Goal: Information Seeking & Learning: Learn about a topic

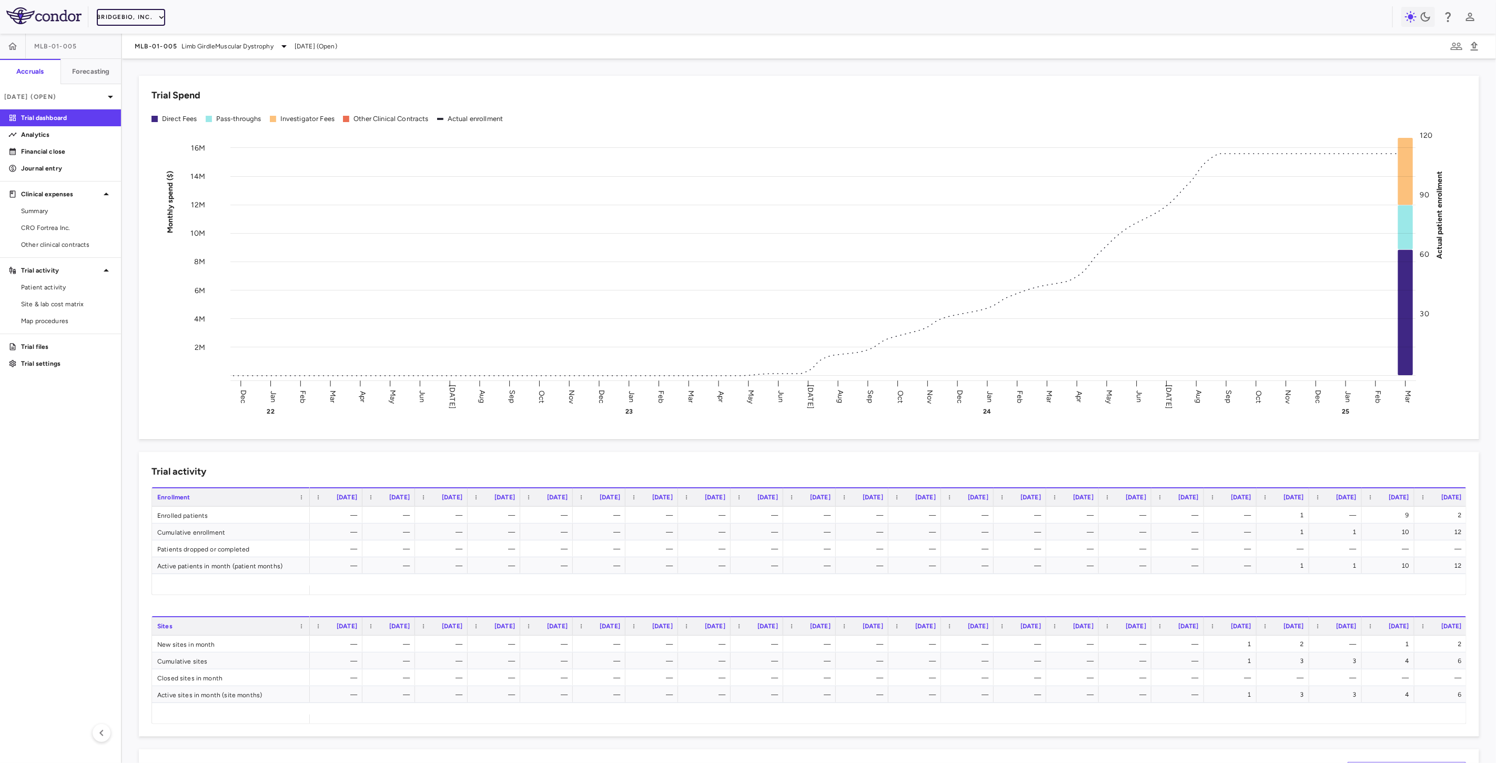
click at [147, 18] on button "BridgeBio, Inc." at bounding box center [131, 17] width 68 height 17
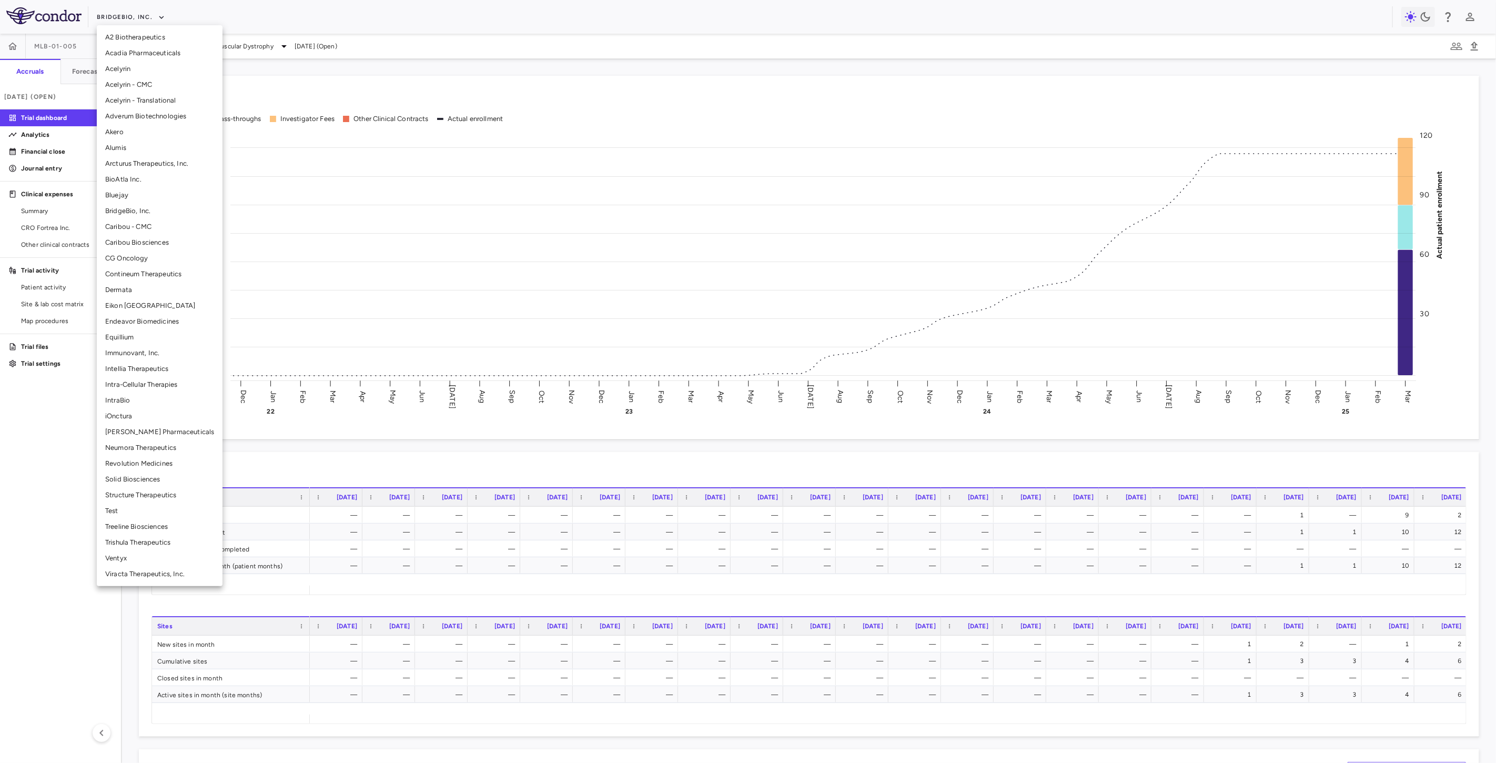
click at [128, 144] on li "Alumis" at bounding box center [160, 148] width 126 height 16
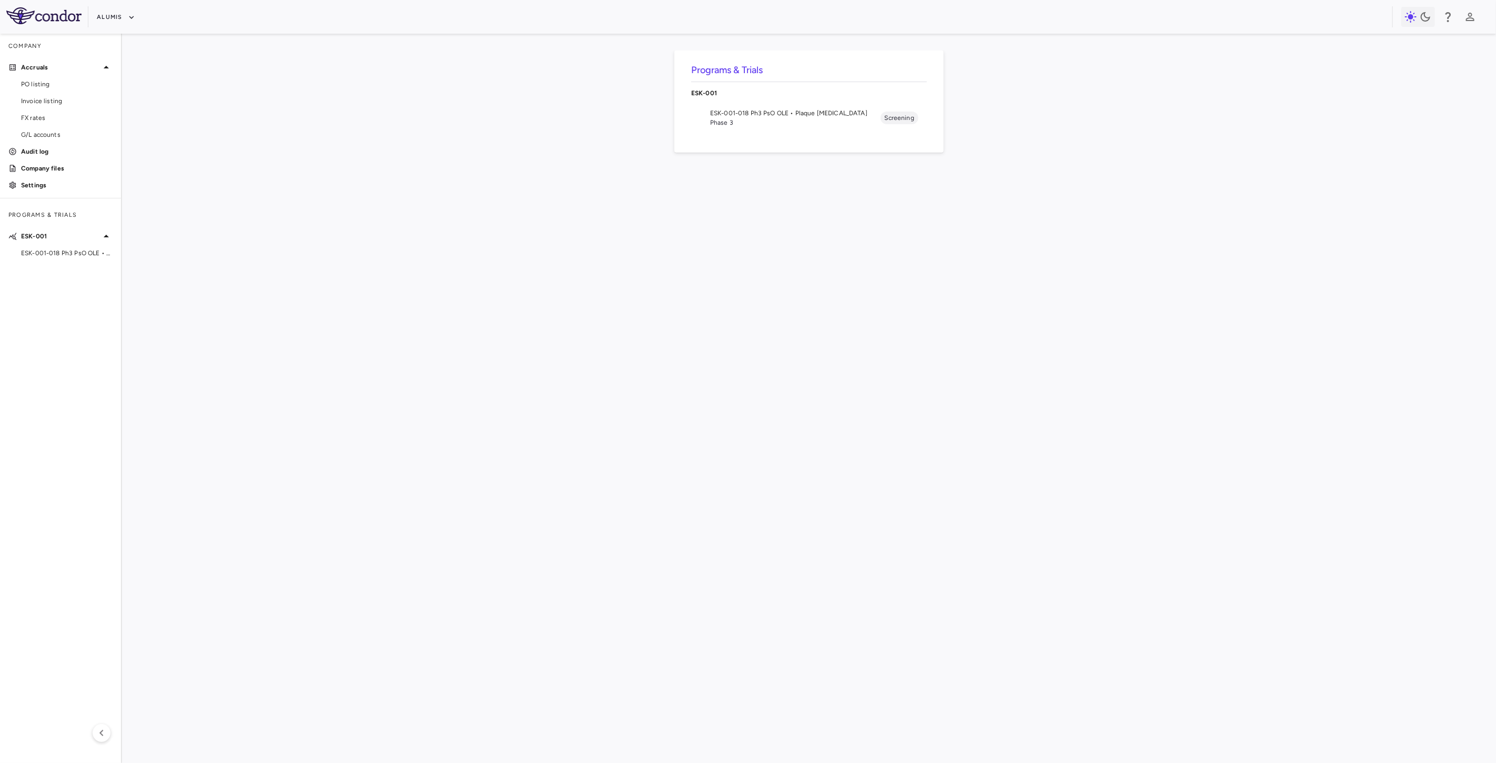
click at [753, 118] on div "ESK-001-018 Ph3 PsO OLE • Plaque [MEDICAL_DATA] Phase 3" at bounding box center [795, 117] width 170 height 19
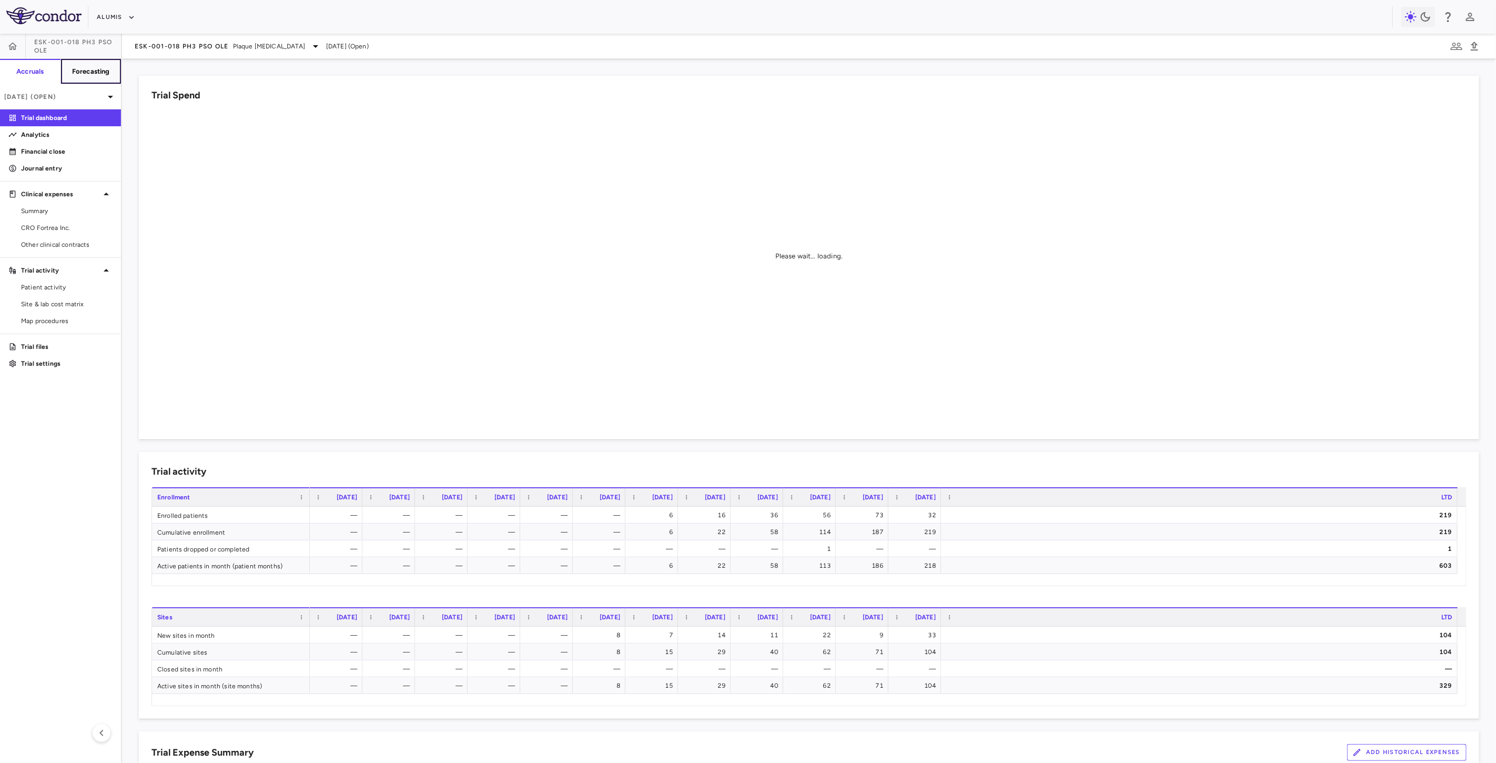
click at [95, 77] on button "Forecasting" at bounding box center [91, 71] width 61 height 25
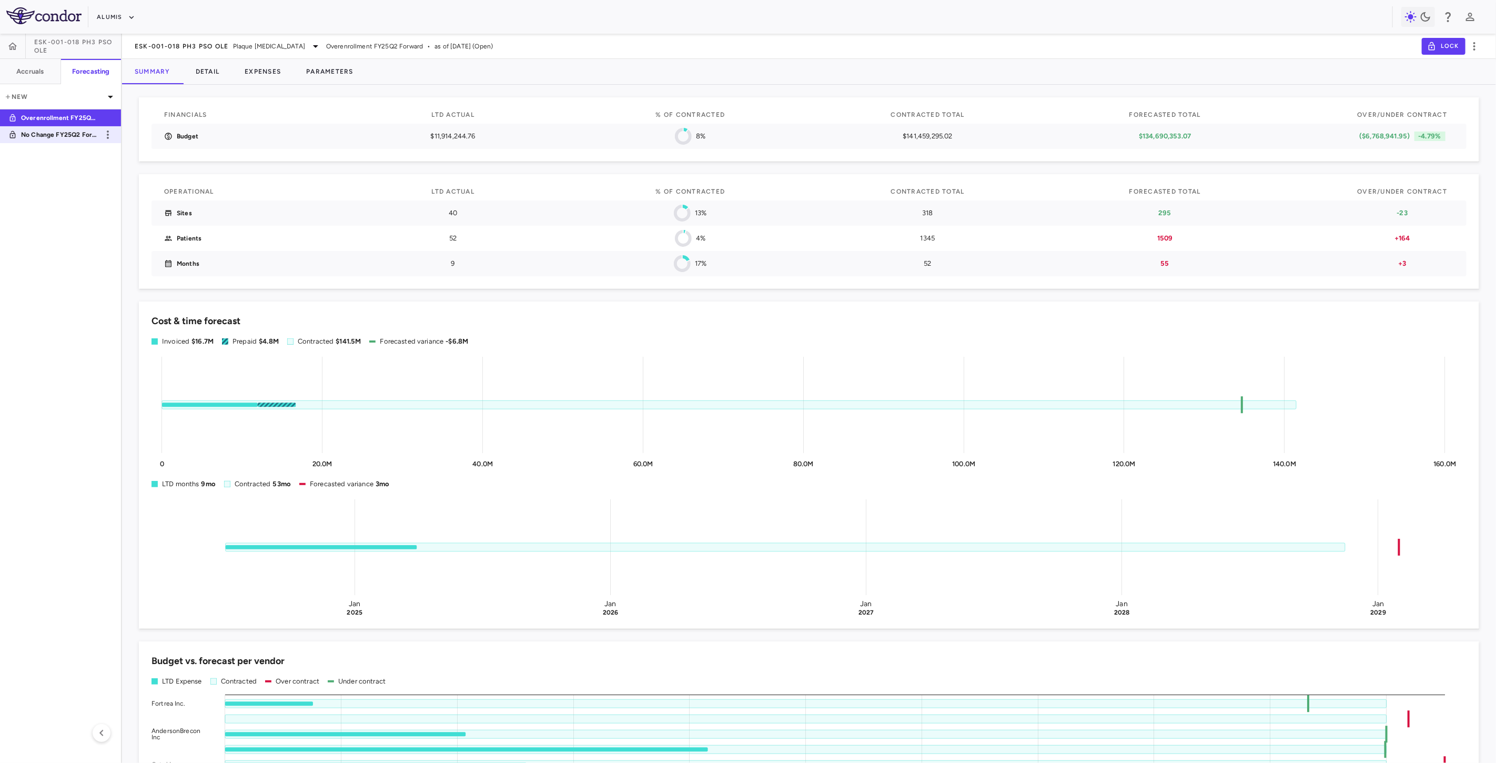
click at [39, 138] on p "No Change FY25Q2 Forward" at bounding box center [60, 134] width 78 height 9
click at [70, 116] on p "Overenrollment FY25Q2 Forward" at bounding box center [60, 117] width 78 height 9
click at [224, 70] on button "Detail" at bounding box center [207, 71] width 49 height 25
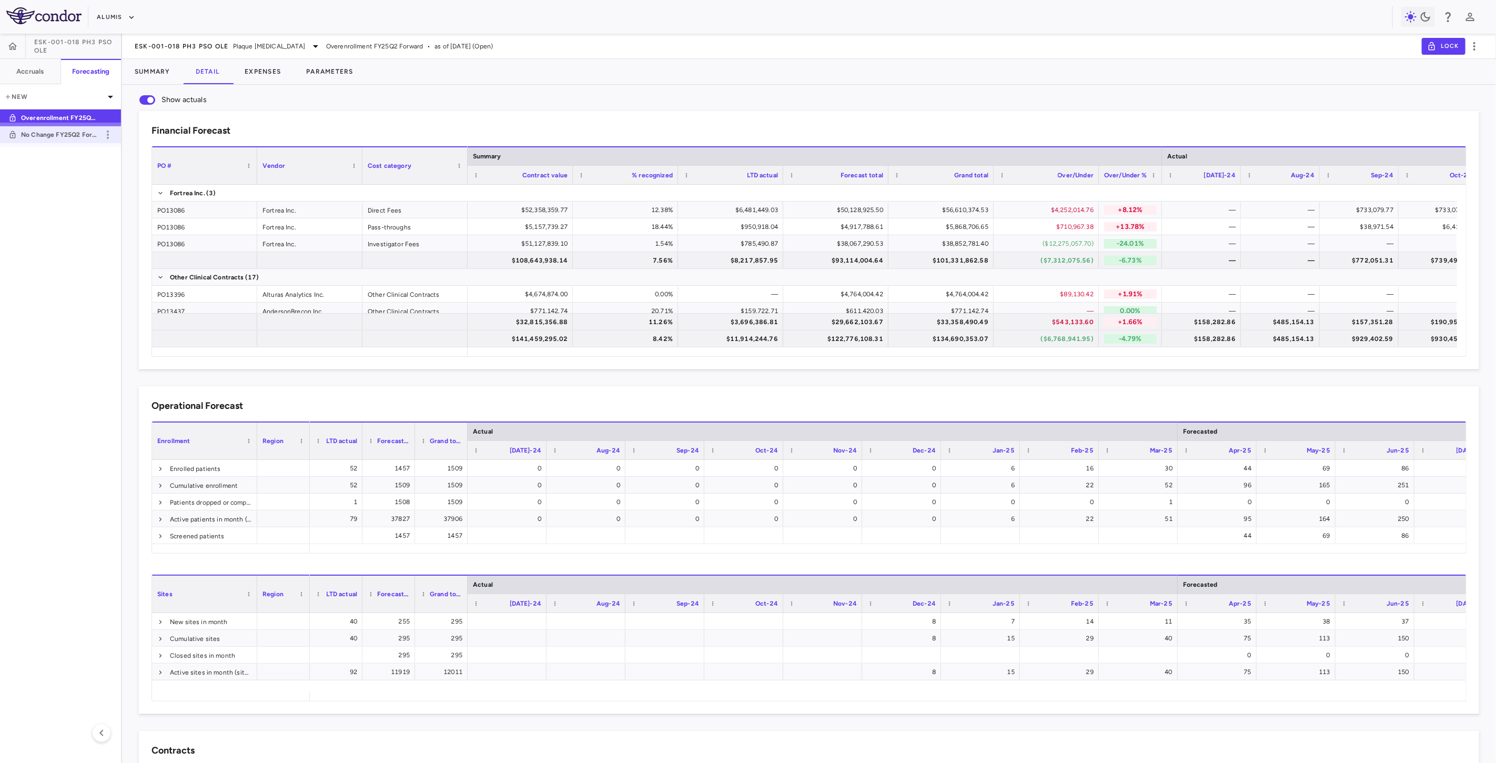
click at [59, 140] on link "No Change FY25Q2 Forward" at bounding box center [60, 135] width 121 height 24
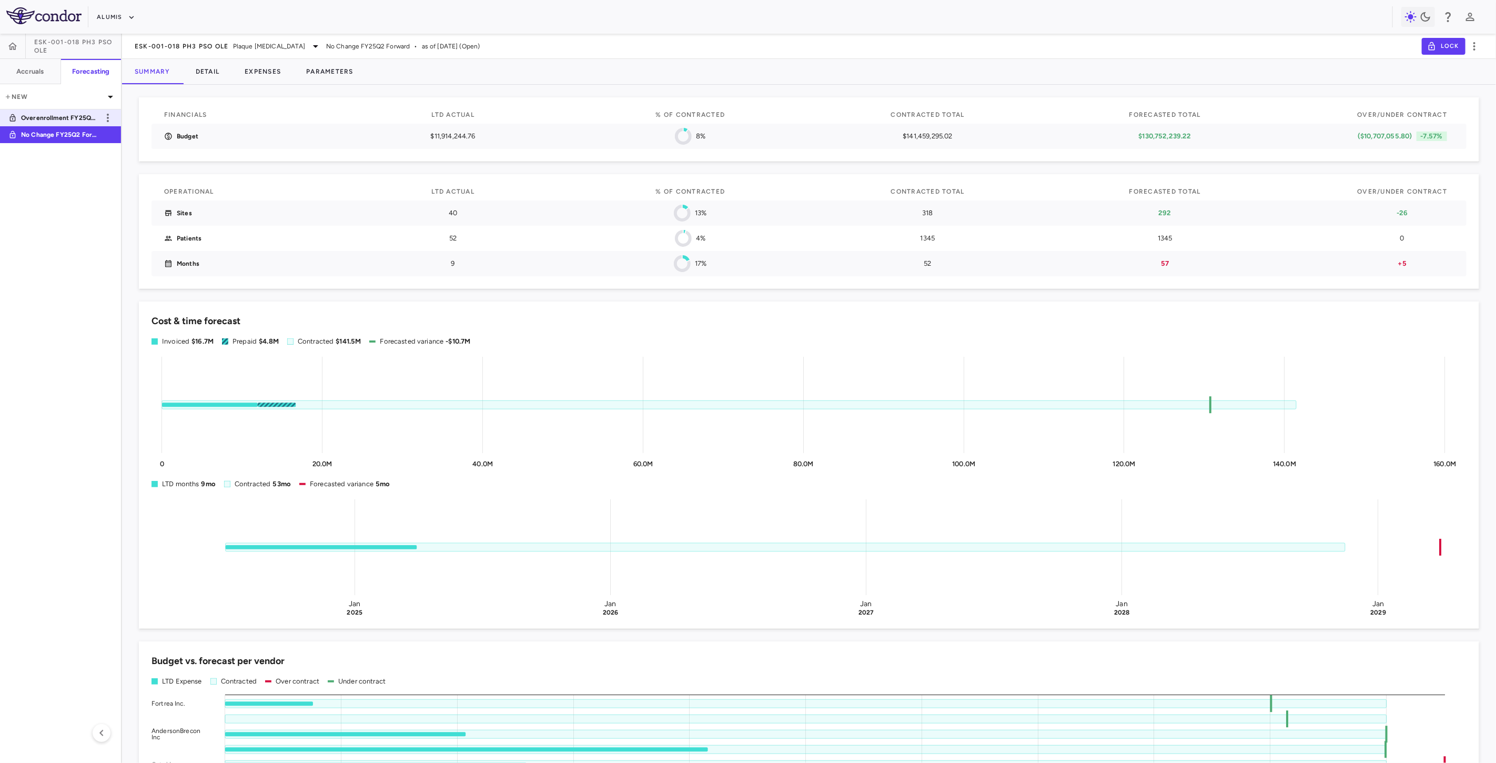
click at [65, 118] on p "Overenrollment FY25Q2 Forward" at bounding box center [60, 117] width 78 height 9
click at [269, 73] on button "Expenses" at bounding box center [263, 71] width 62 height 25
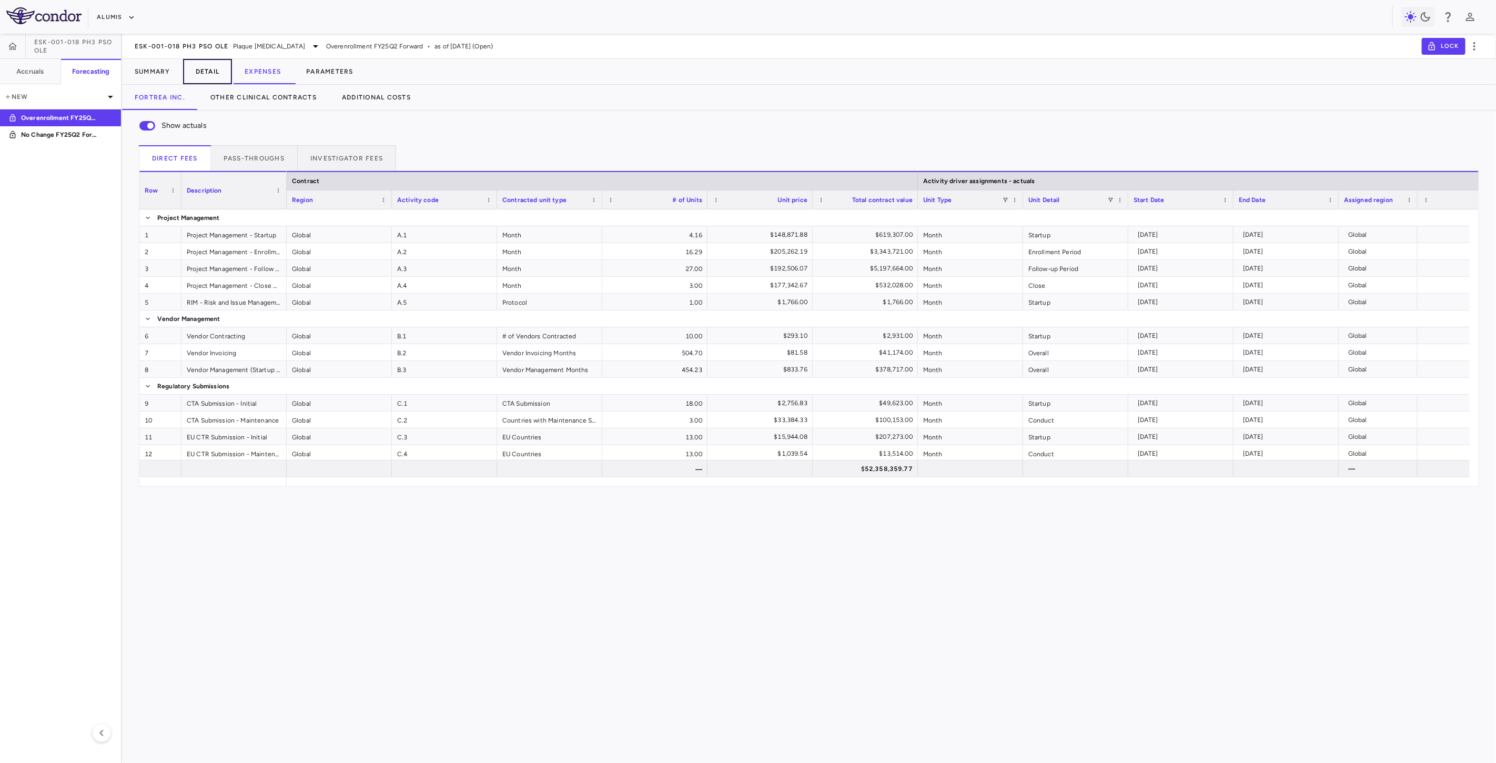
click at [209, 65] on button "Detail" at bounding box center [207, 71] width 49 height 25
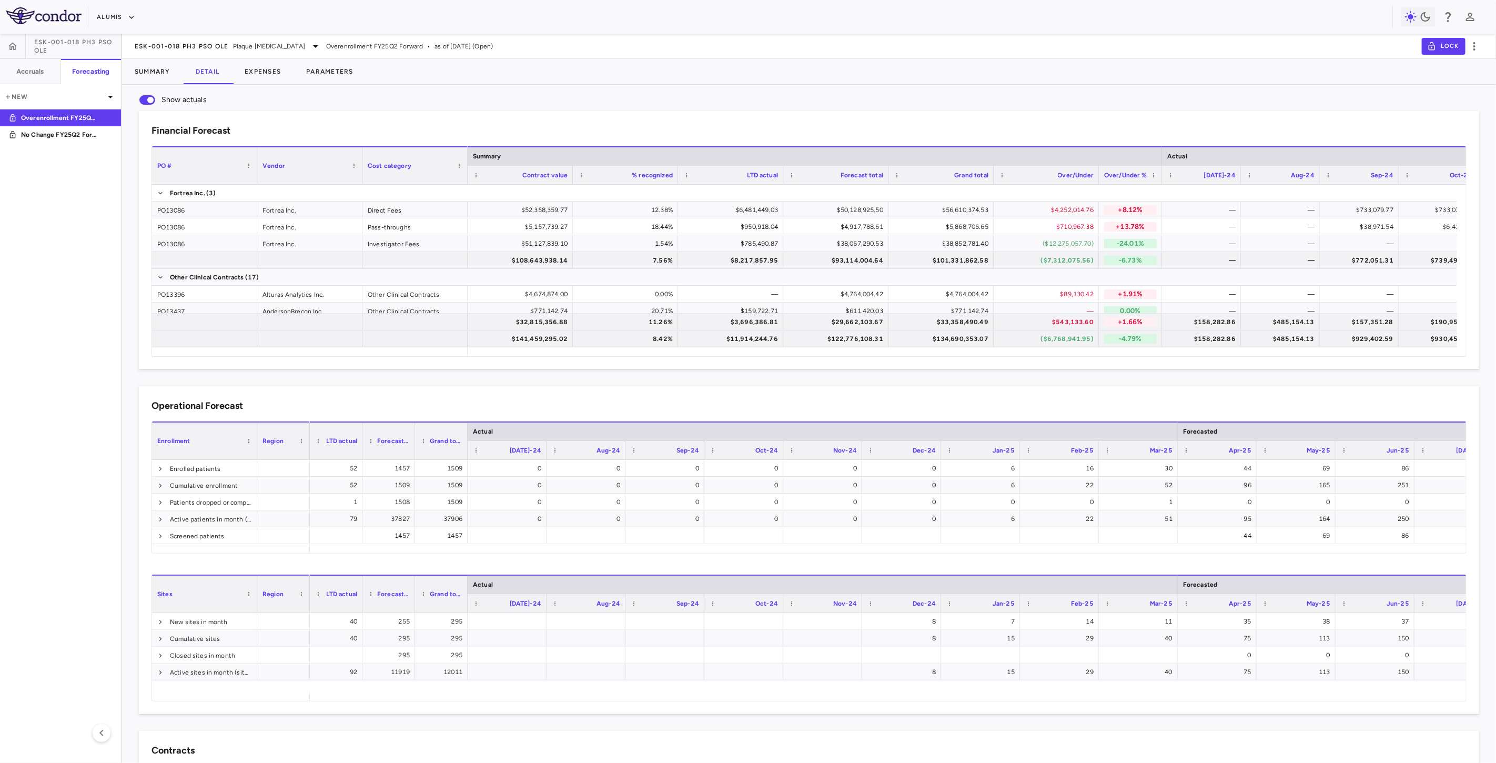
click at [537, 400] on div "Operational Forecast" at bounding box center [809, 406] width 1315 height 14
click at [1157, 487] on div "52" at bounding box center [1140, 485] width 64 height 17
